Goal: Check status: Check status

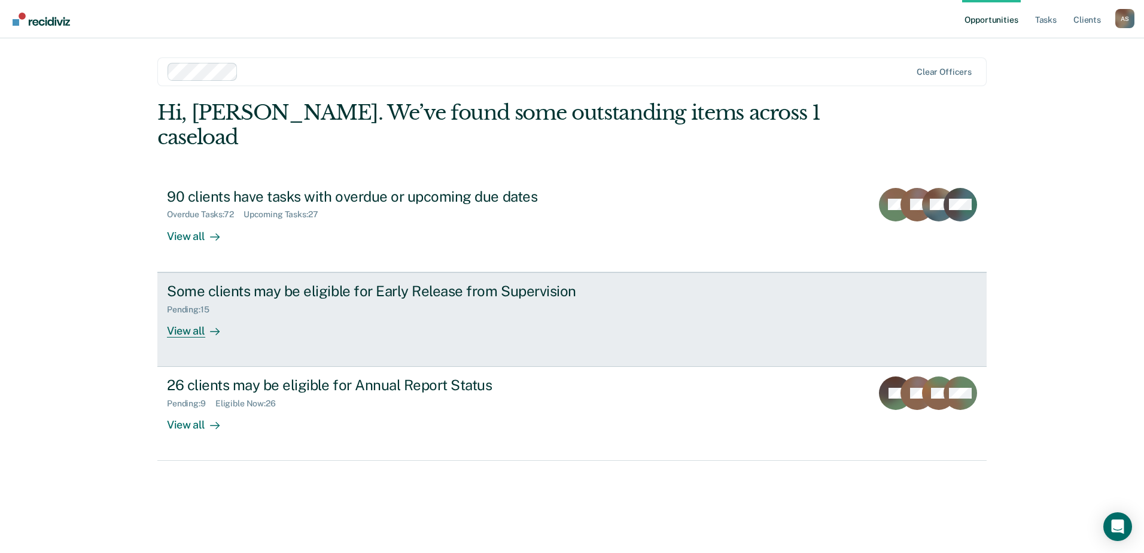
click at [391, 282] on div "Some clients may be eligible for Early Release from Supervision" at bounding box center [377, 290] width 420 height 17
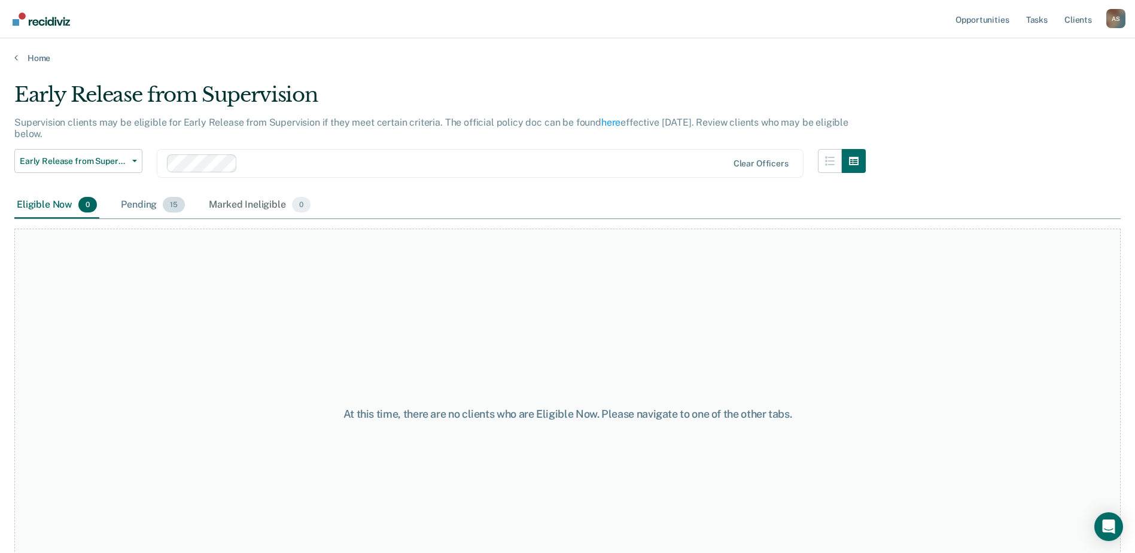
click at [145, 205] on div "Pending 15" at bounding box center [152, 205] width 69 height 26
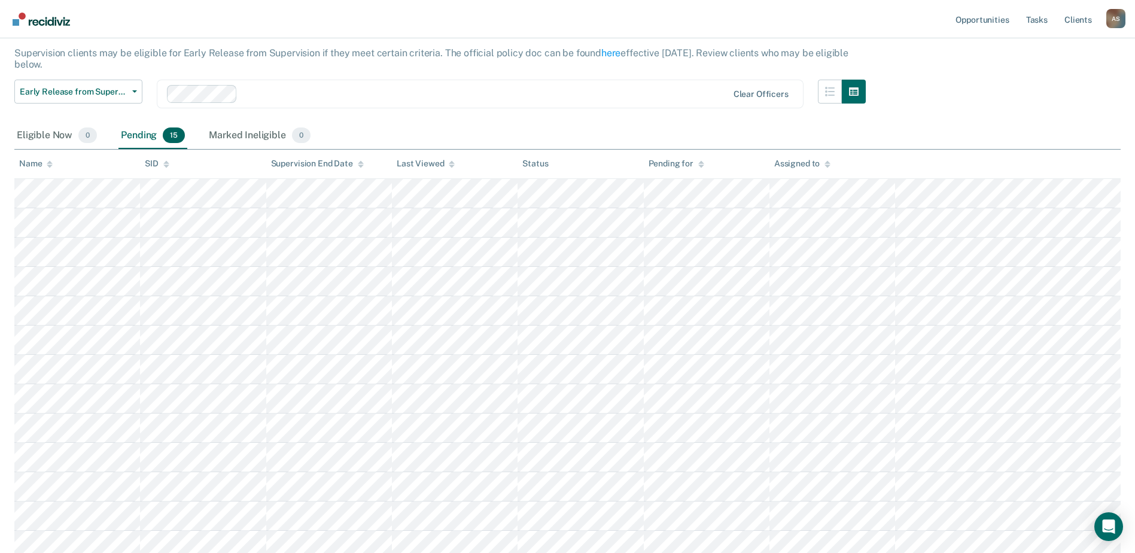
scroll to position [42, 0]
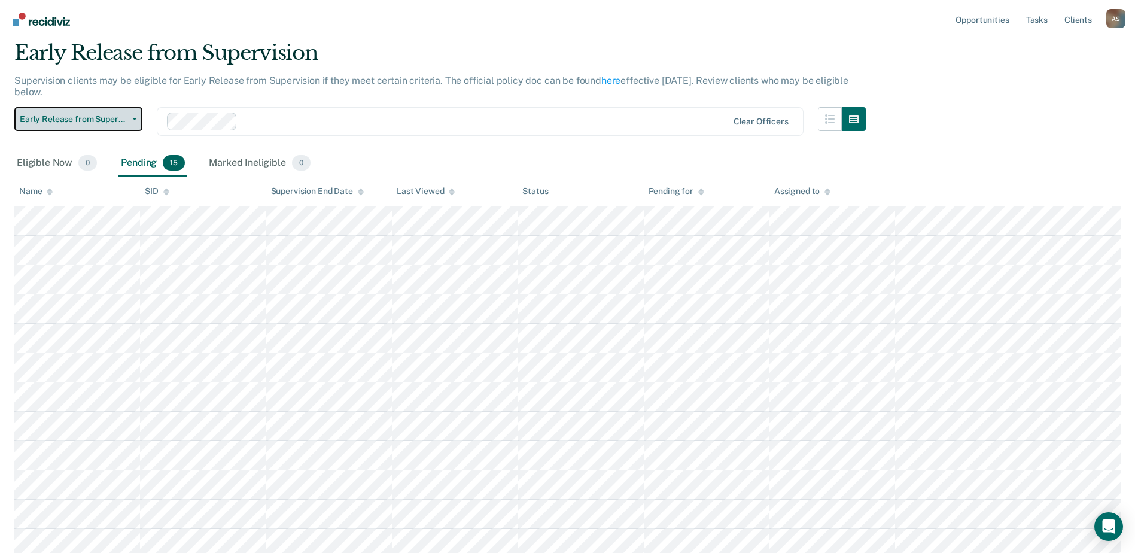
click at [79, 118] on span "Early Release from Supervision" at bounding box center [74, 119] width 108 height 10
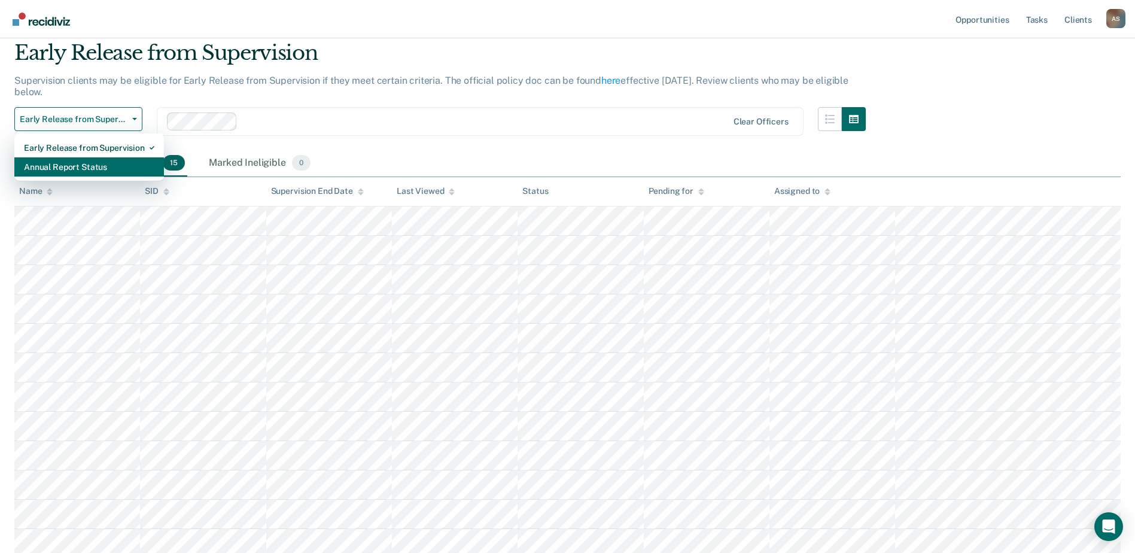
click at [78, 169] on div "Annual Report Status" at bounding box center [89, 166] width 130 height 19
